Goal: Task Accomplishment & Management: Manage account settings

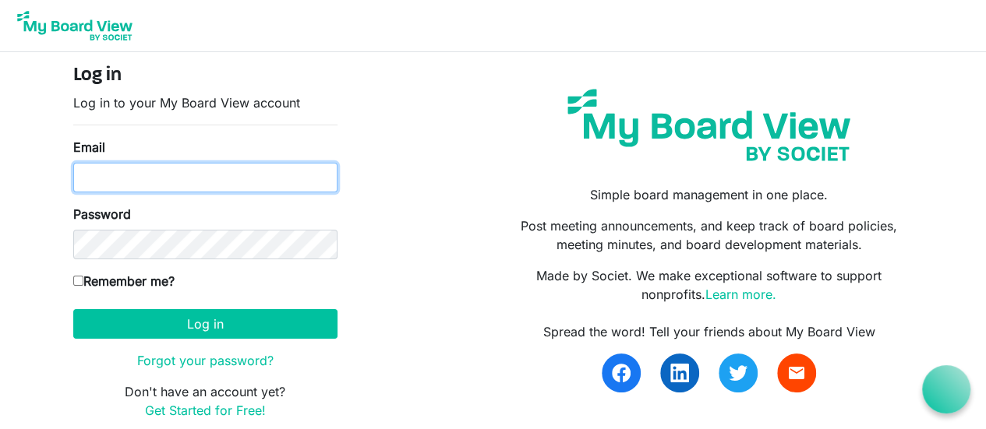
click at [97, 173] on input "Email" at bounding box center [205, 178] width 264 height 30
type input "paulemiller.16@gmail.com"
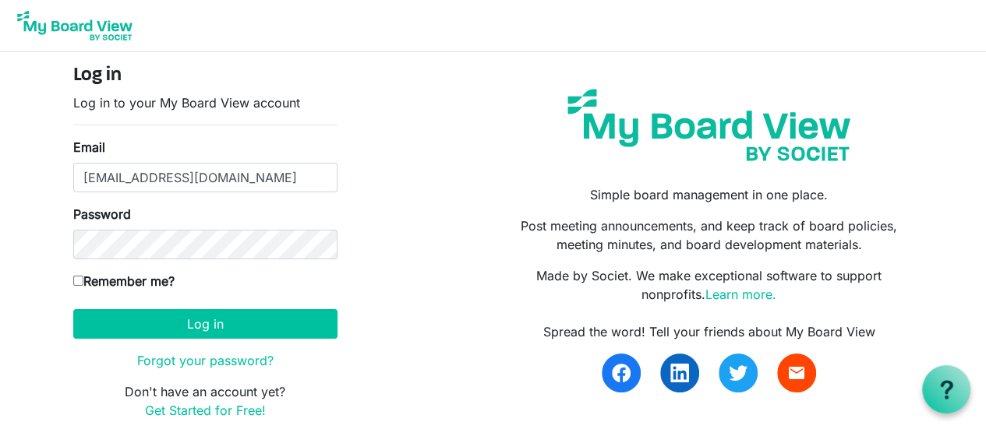
click at [66, 302] on div "Log in Log in to your My Board View account Email paulemiller.16@gmail.com Pass…" at bounding box center [205, 249] width 287 height 368
click at [76, 277] on input "Remember me?" at bounding box center [78, 281] width 10 height 10
checkbox input "true"
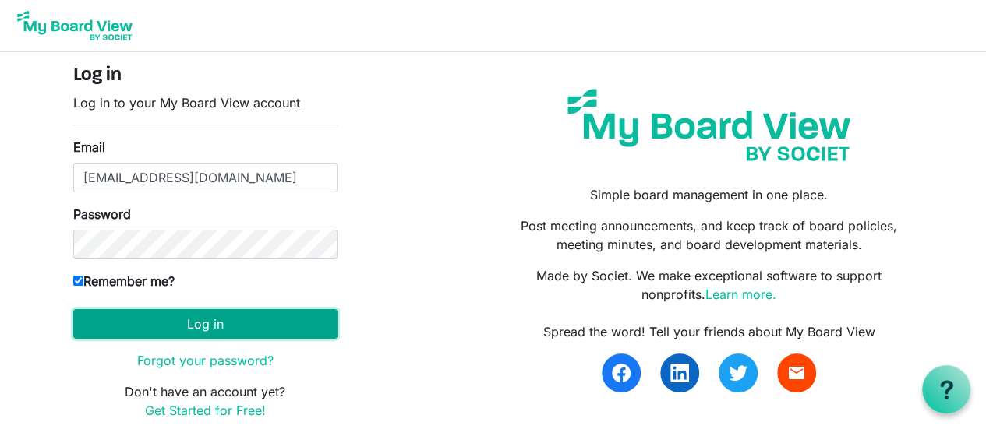
click at [163, 323] on button "Log in" at bounding box center [205, 324] width 264 height 30
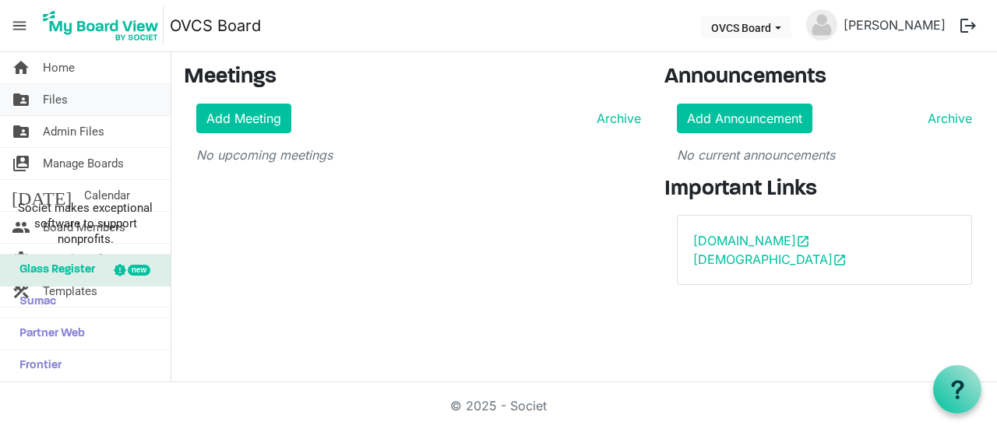
click at [20, 102] on span "folder_shared" at bounding box center [21, 99] width 19 height 31
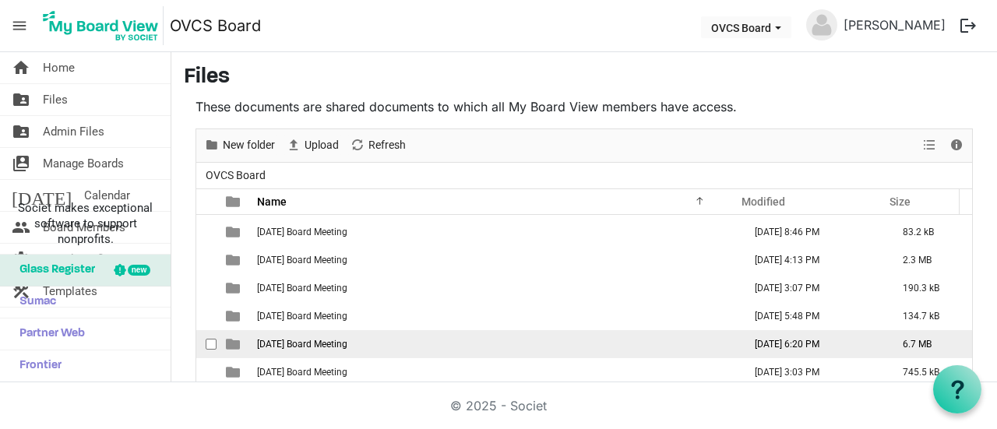
scroll to position [548, 0]
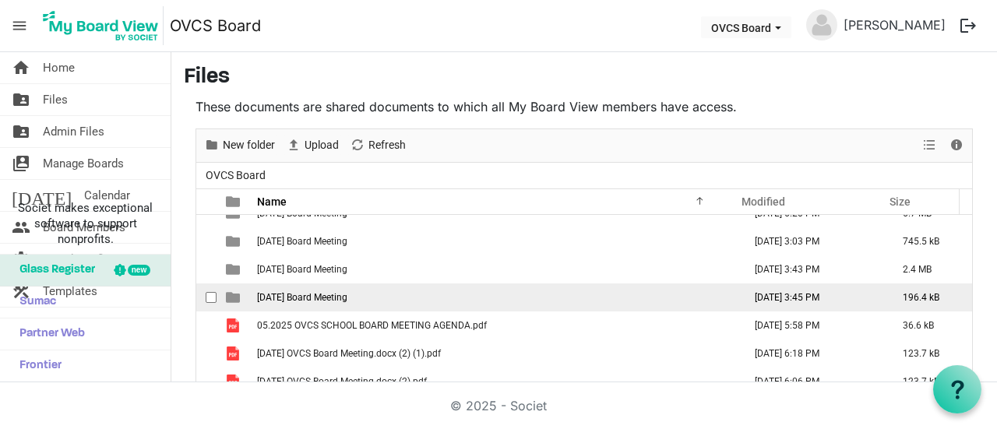
click at [322, 298] on span "2025-08-17 Board Meeting" at bounding box center [302, 297] width 90 height 11
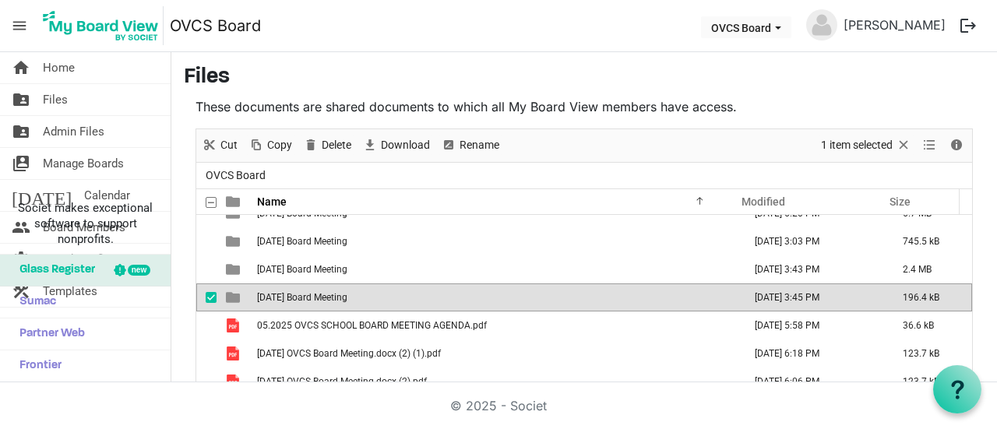
click at [322, 298] on span "[DATE] Board Meeting" at bounding box center [302, 297] width 90 height 11
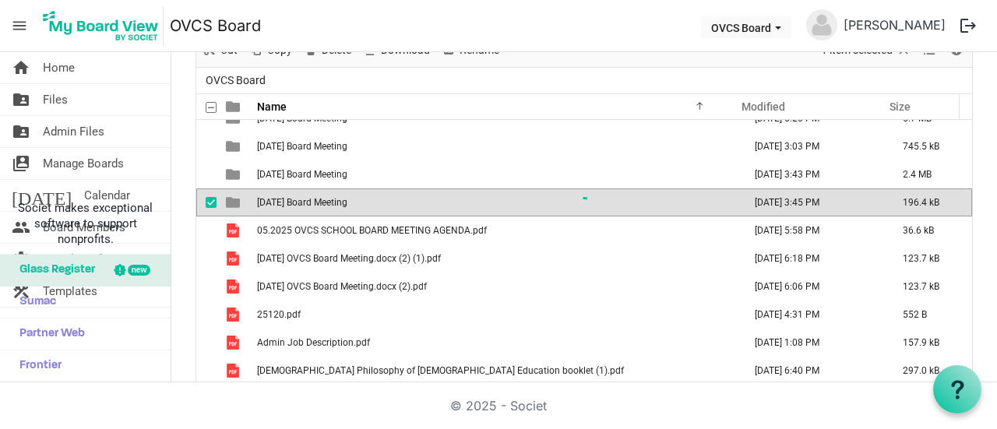
scroll to position [0, 0]
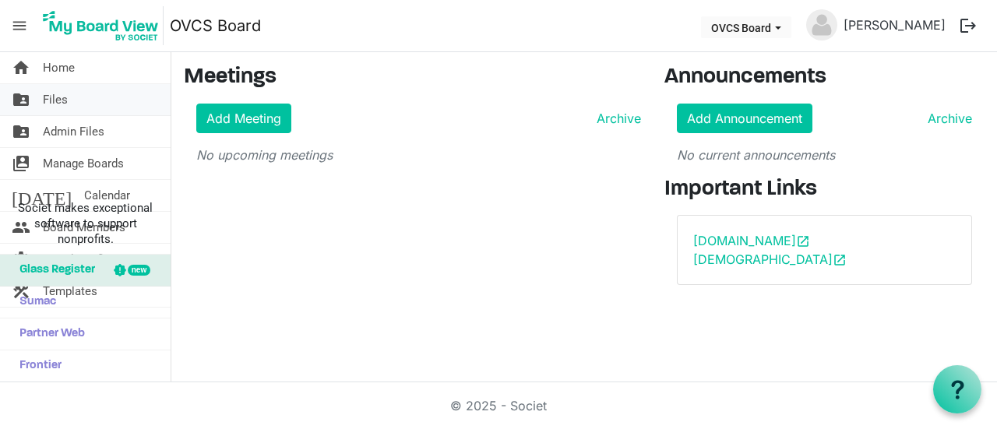
click at [42, 96] on link "folder_shared Files" at bounding box center [85, 99] width 171 height 31
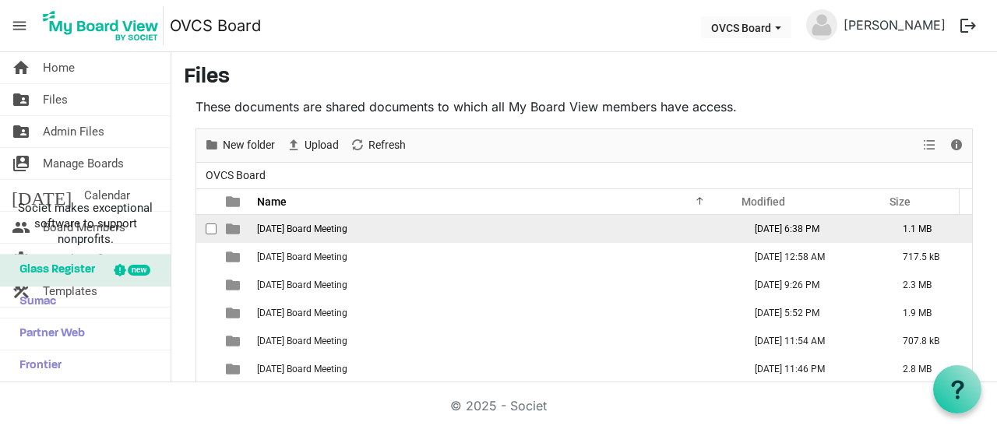
click at [340, 224] on span "[DATE] Board Meeting" at bounding box center [302, 229] width 90 height 11
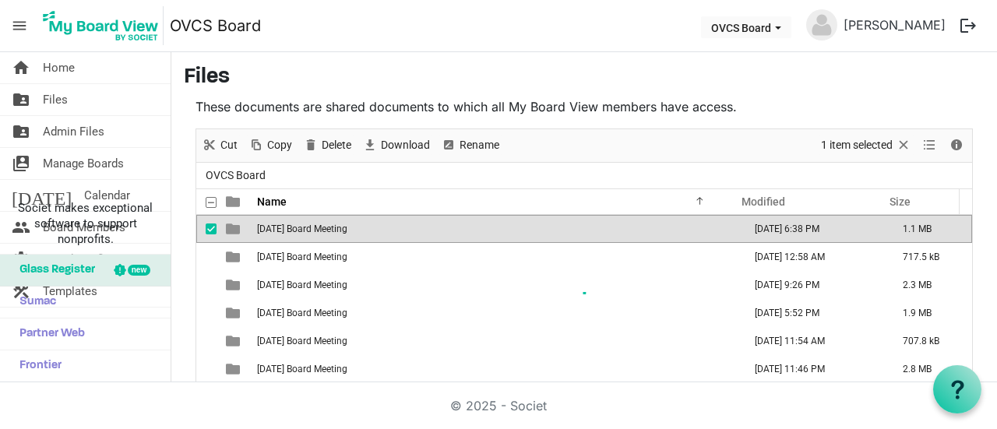
scroll to position [95, 0]
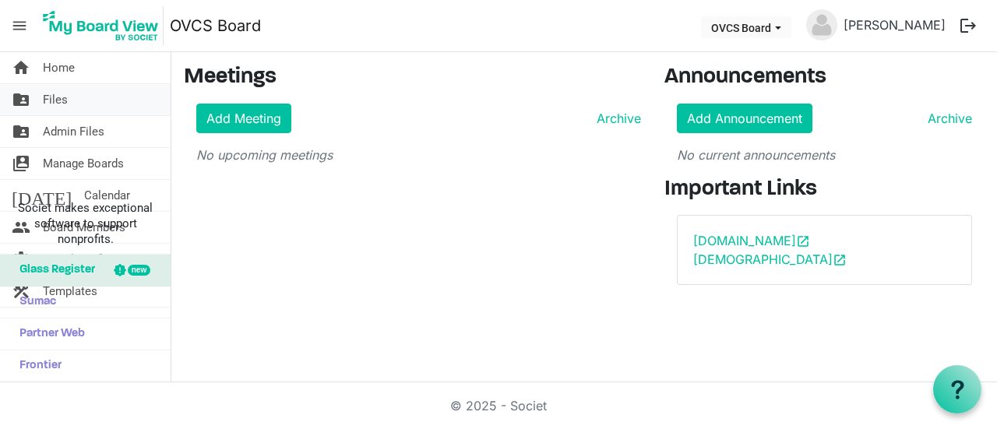
click at [22, 97] on span "folder_shared" at bounding box center [21, 99] width 19 height 31
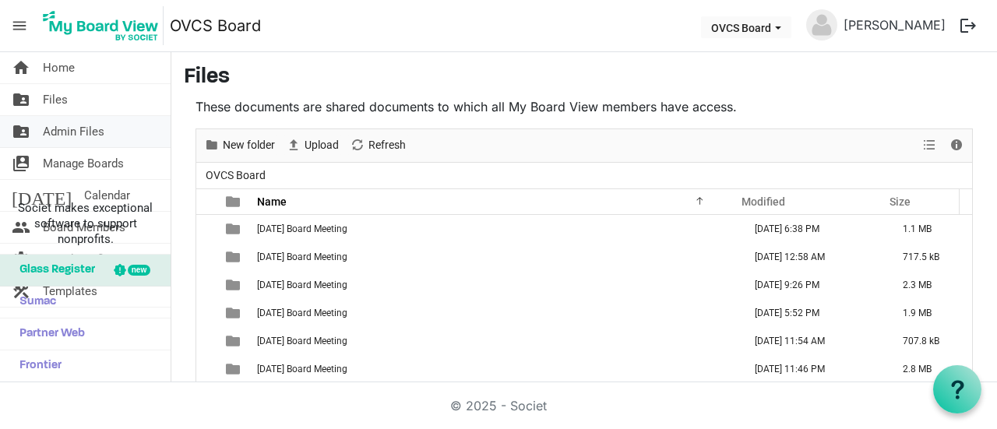
click at [19, 133] on span "folder_shared" at bounding box center [21, 131] width 19 height 31
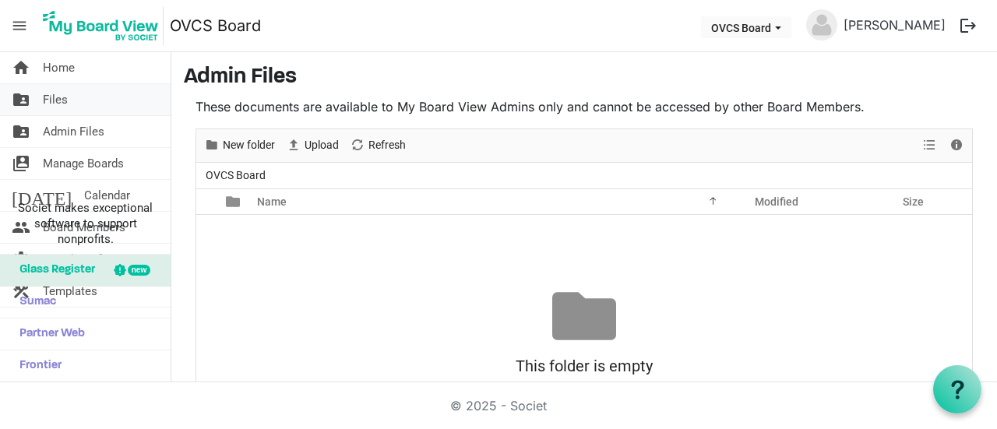
click at [23, 104] on span "folder_shared" at bounding box center [21, 99] width 19 height 31
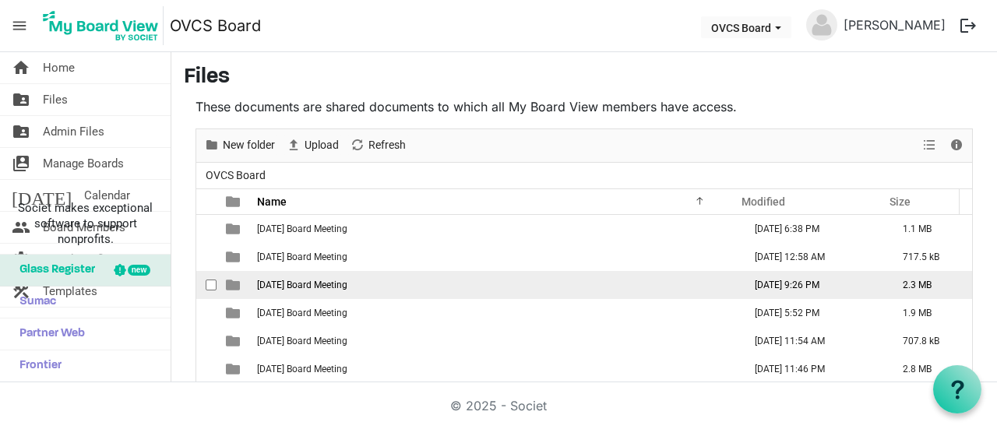
click at [334, 281] on span "[DATE] Board Meeting" at bounding box center [302, 285] width 90 height 11
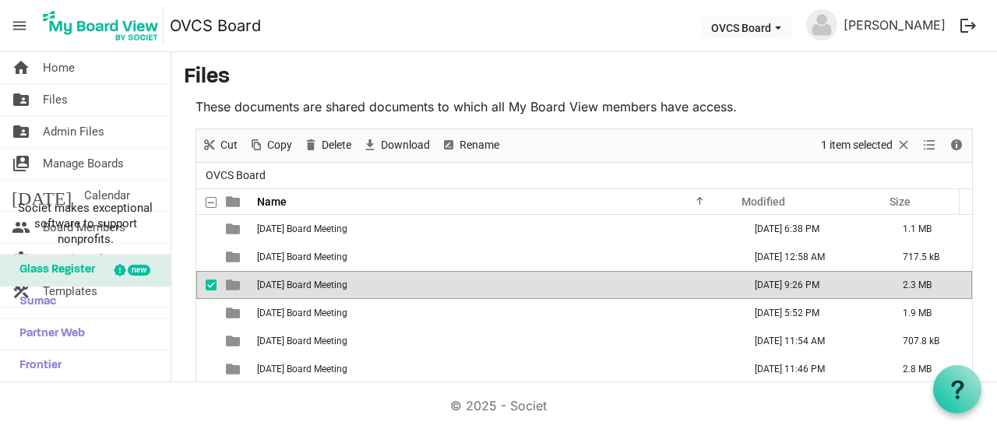
click at [334, 281] on span "[DATE] Board Meeting" at bounding box center [302, 285] width 90 height 11
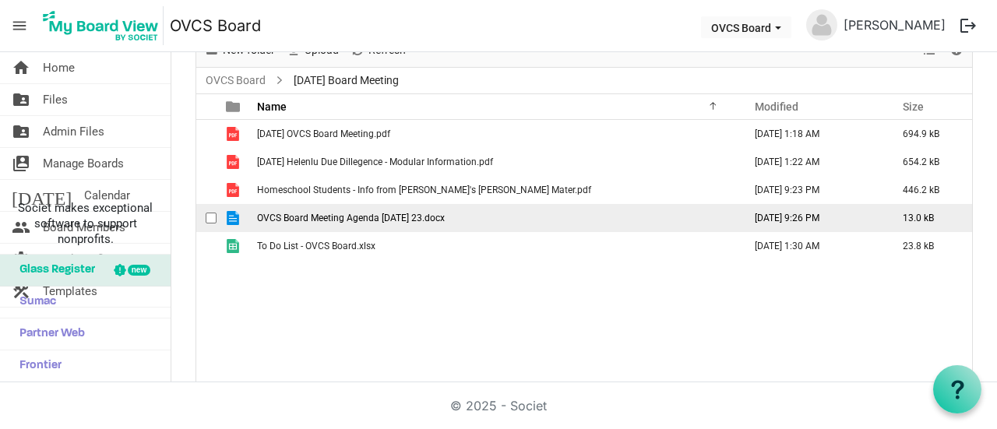
click at [327, 220] on span "OVCS Board Meeting Agenda [DATE] 23.docx" at bounding box center [351, 218] width 188 height 11
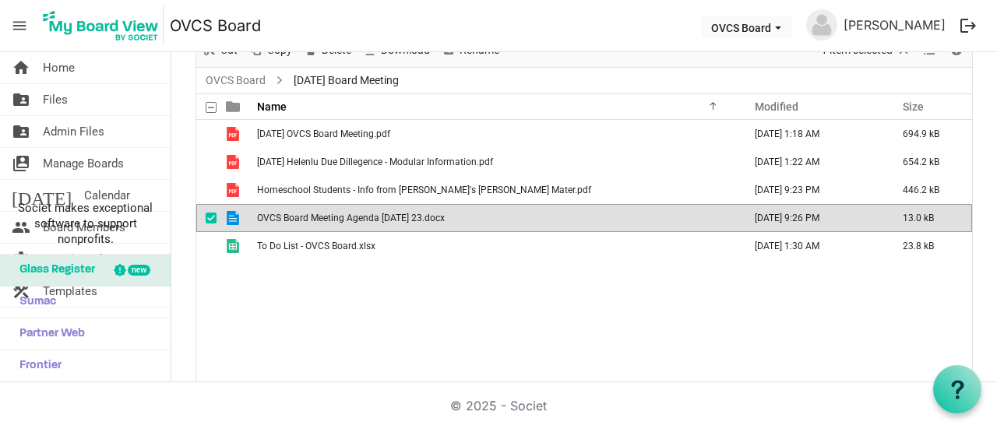
click at [326, 220] on span "OVCS Board Meeting Agenda [DATE] 23.docx" at bounding box center [351, 218] width 188 height 11
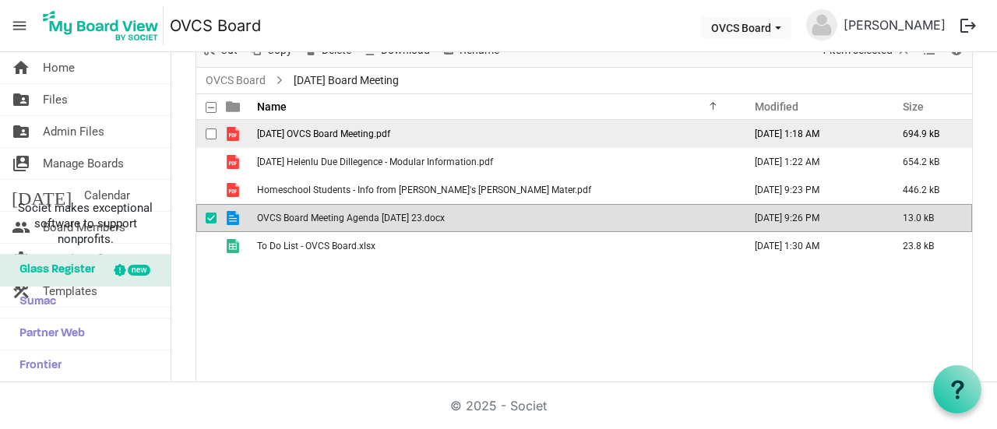
click at [330, 129] on span "[DATE] OVCS Board Meeting.pdf" at bounding box center [323, 134] width 133 height 11
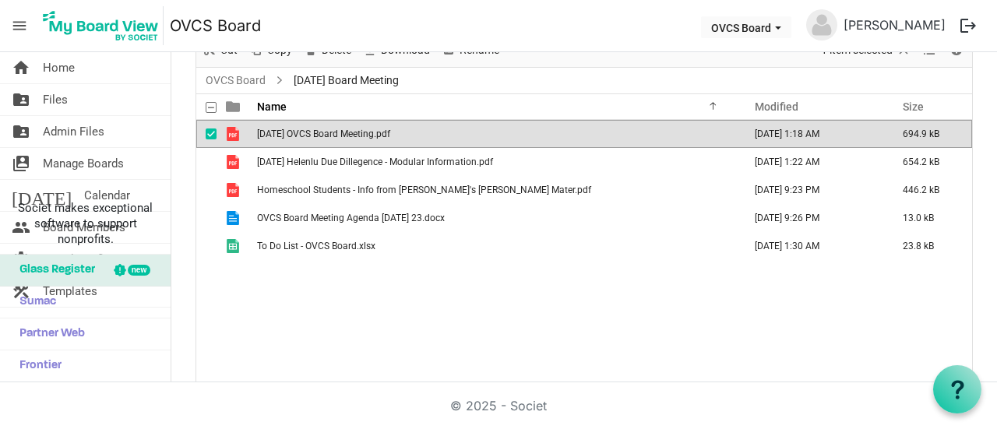
click at [330, 129] on span "[DATE] OVCS Board Meeting.pdf" at bounding box center [323, 134] width 133 height 11
